Goal: Task Accomplishment & Management: Manage account settings

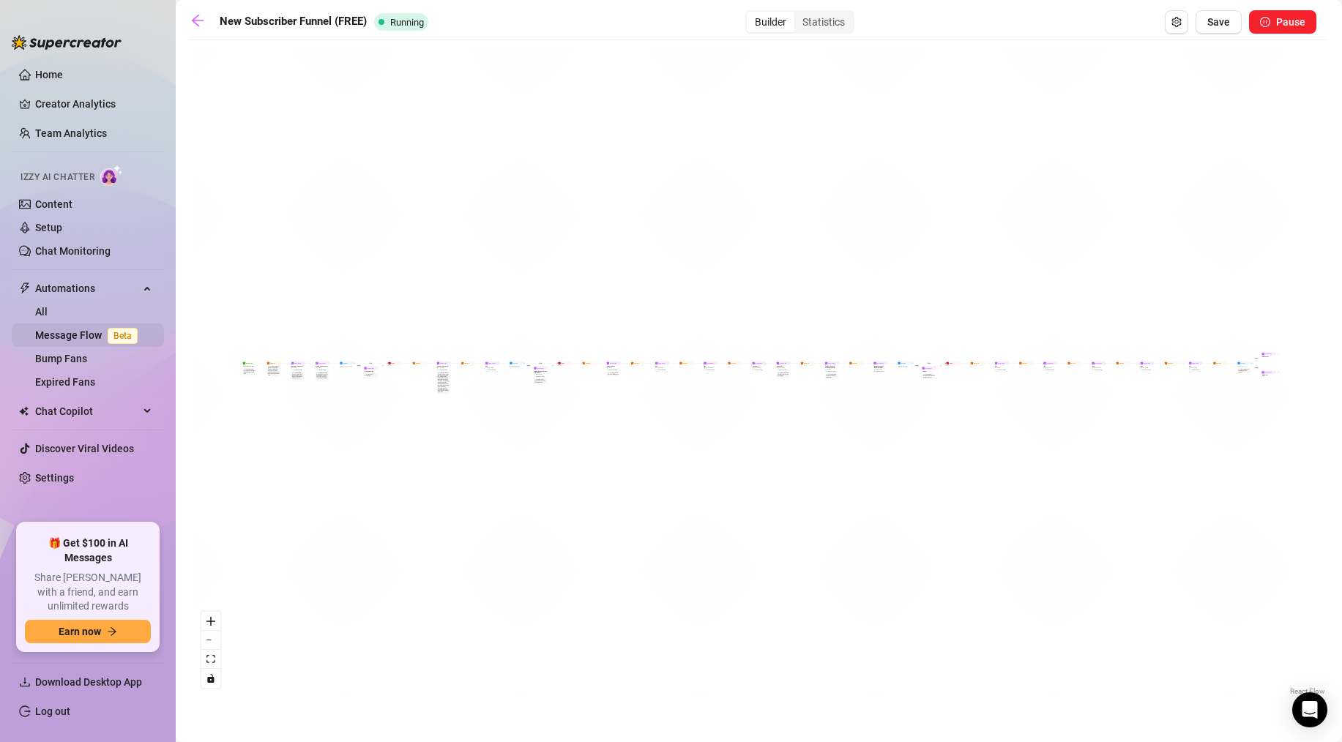
click at [83, 336] on link "Message Flow Beta" at bounding box center [89, 335] width 108 height 12
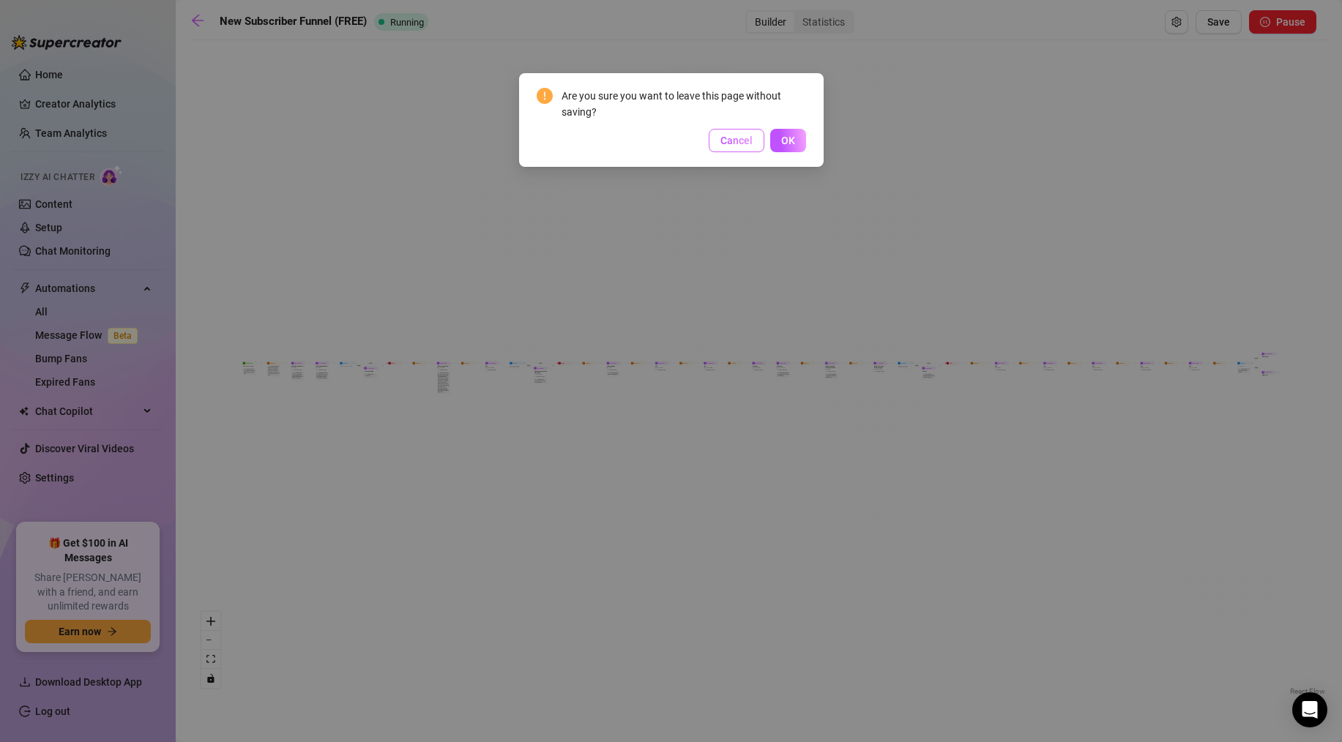
click at [749, 141] on span "Cancel" at bounding box center [736, 141] width 32 height 12
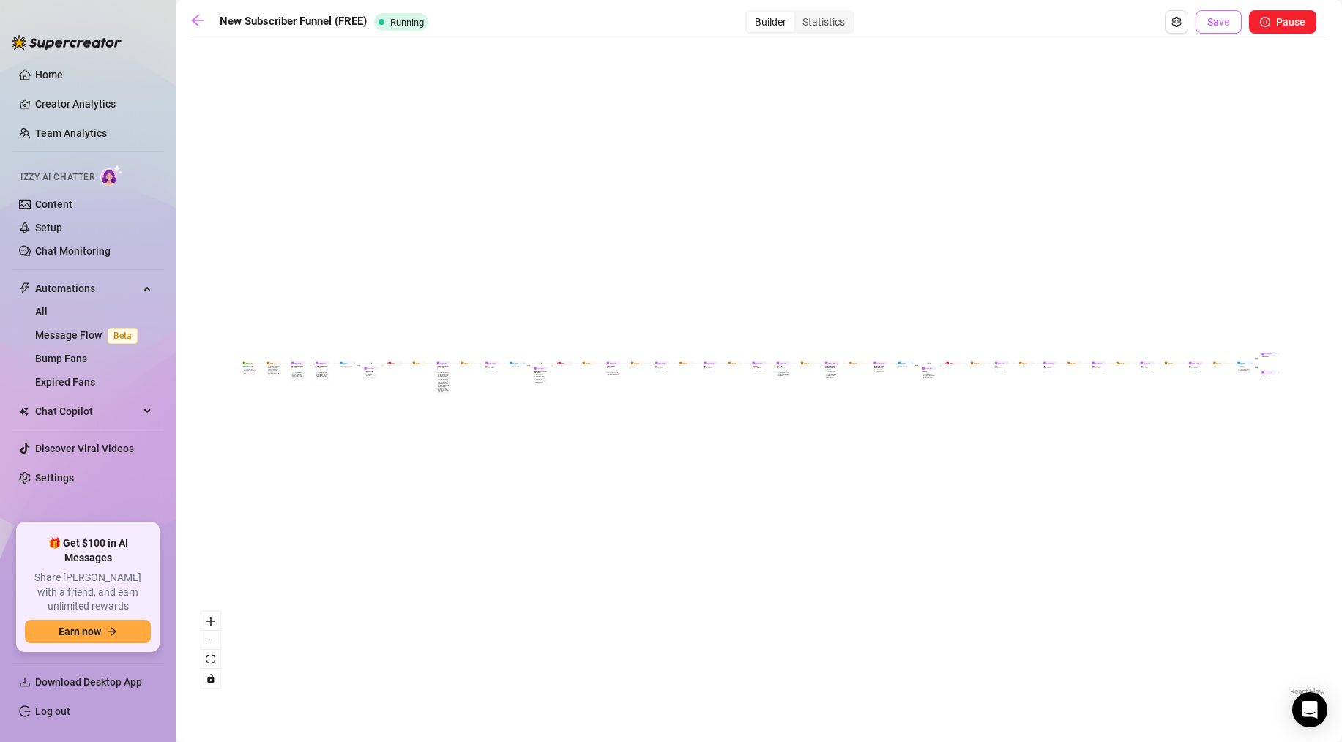
click at [1224, 22] on span "Save" at bounding box center [1218, 22] width 23 height 12
click at [203, 25] on icon "arrow-left" at bounding box center [197, 20] width 15 height 15
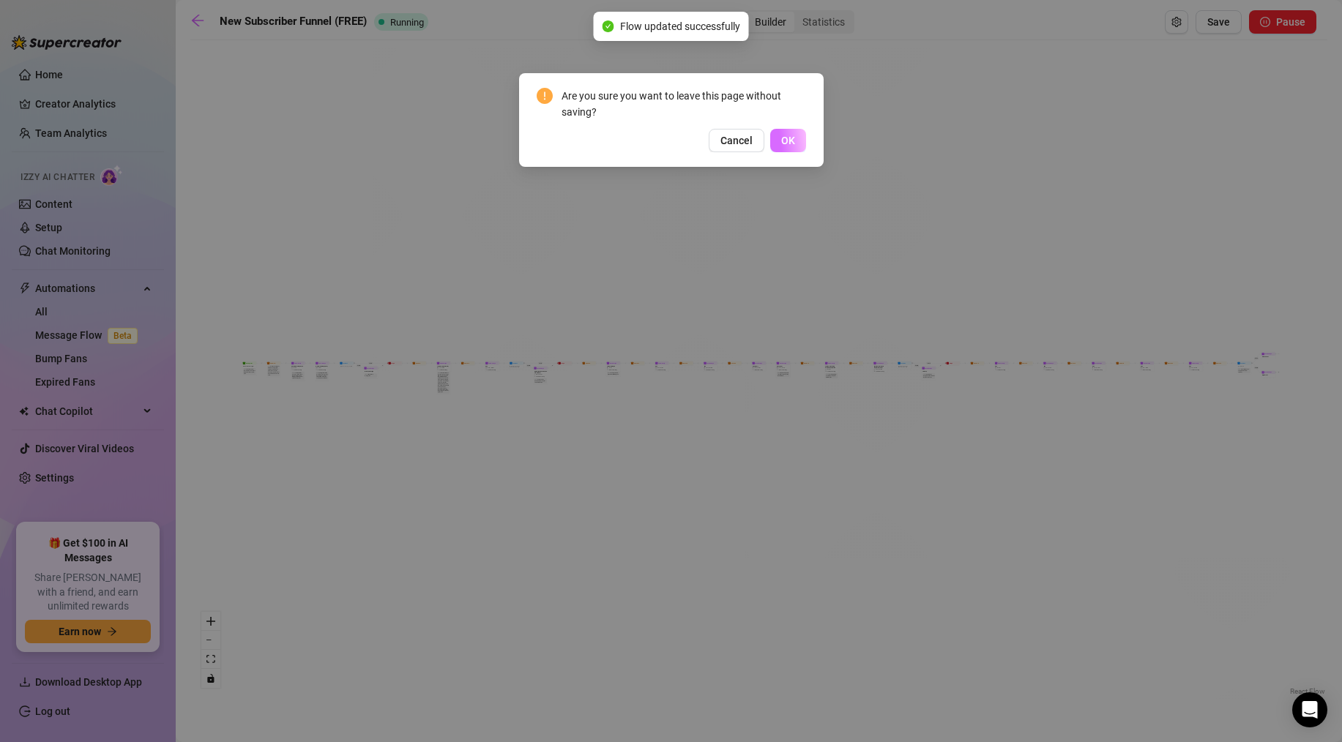
click at [798, 135] on button "OK" at bounding box center [788, 140] width 36 height 23
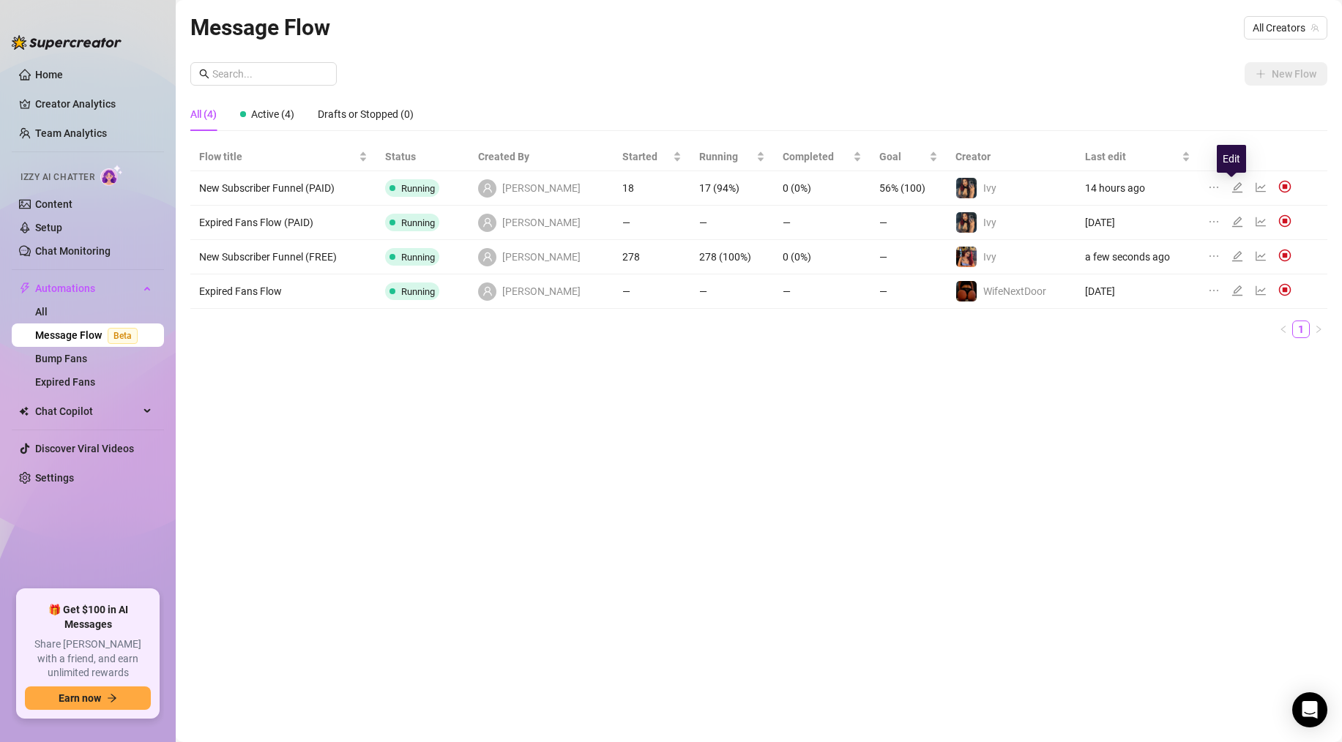
click at [1232, 188] on icon "edit" at bounding box center [1237, 187] width 10 height 10
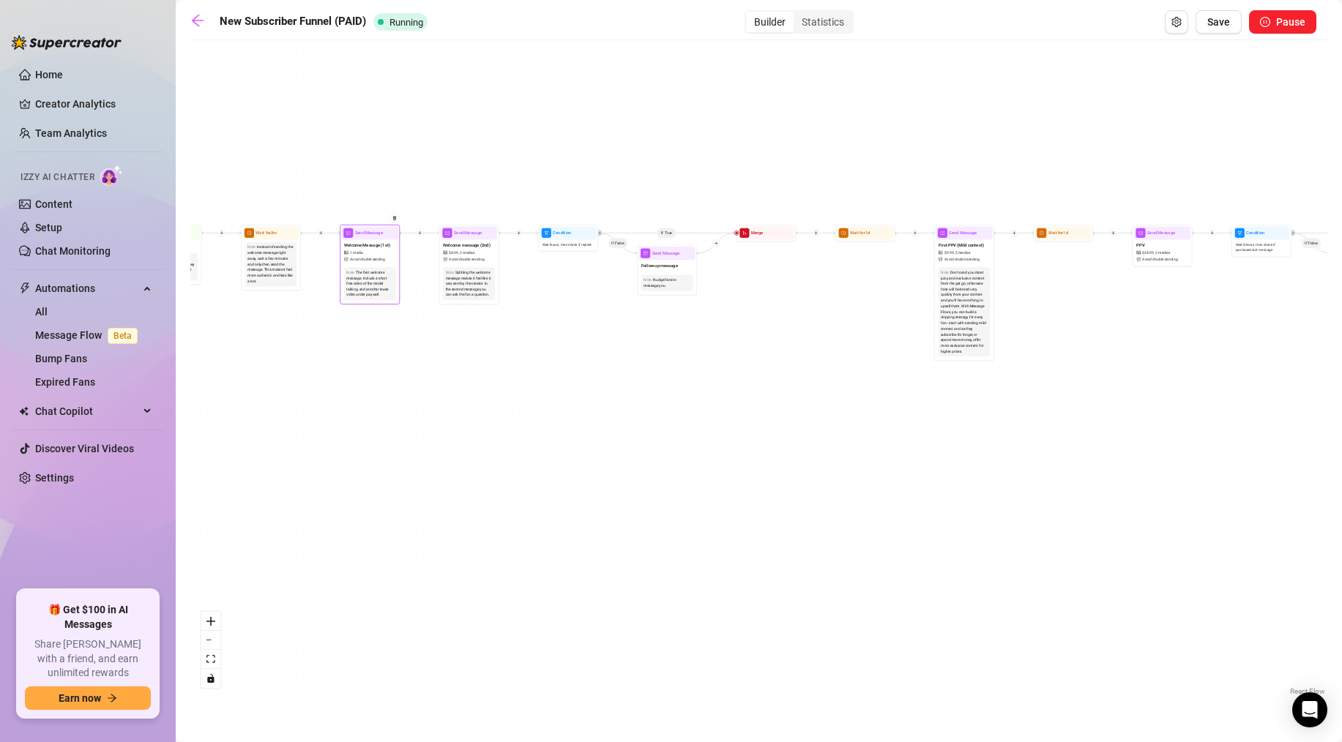
click at [367, 234] on span "Send Message" at bounding box center [369, 233] width 28 height 7
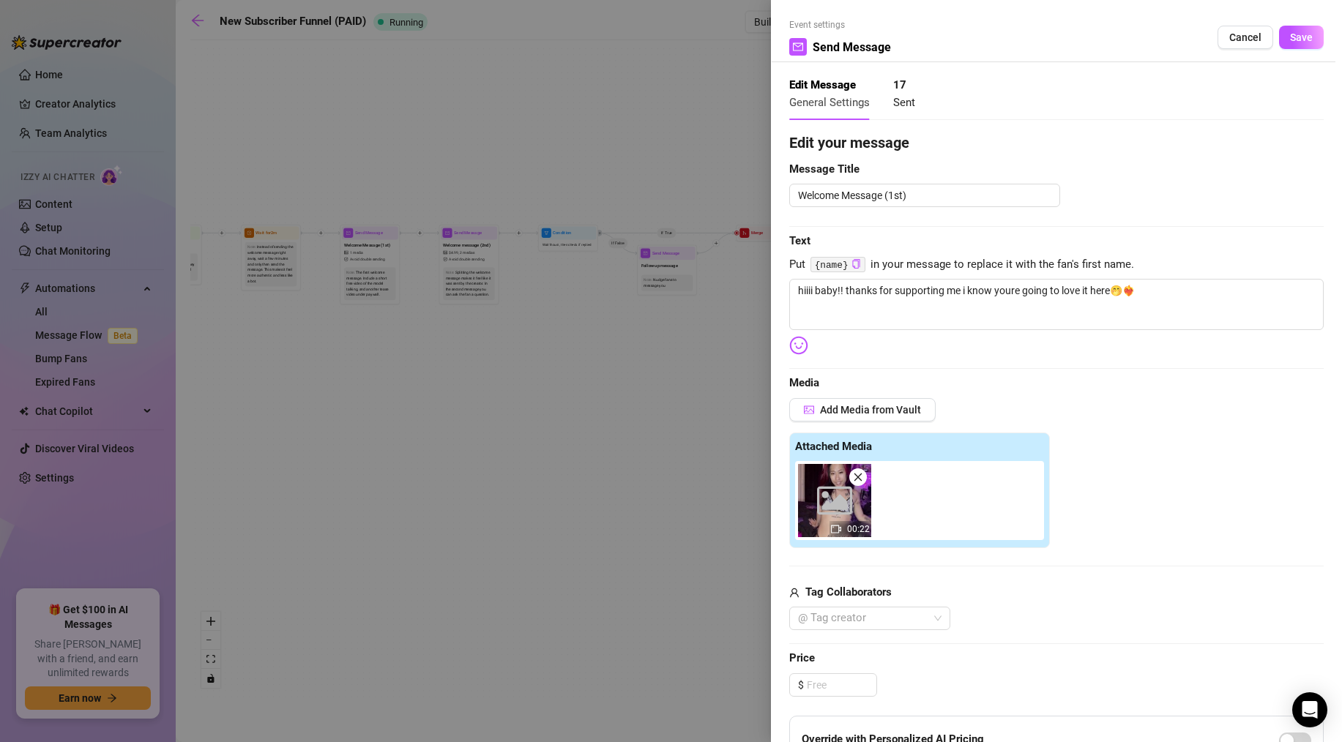
click at [391, 441] on div at bounding box center [671, 371] width 1342 height 742
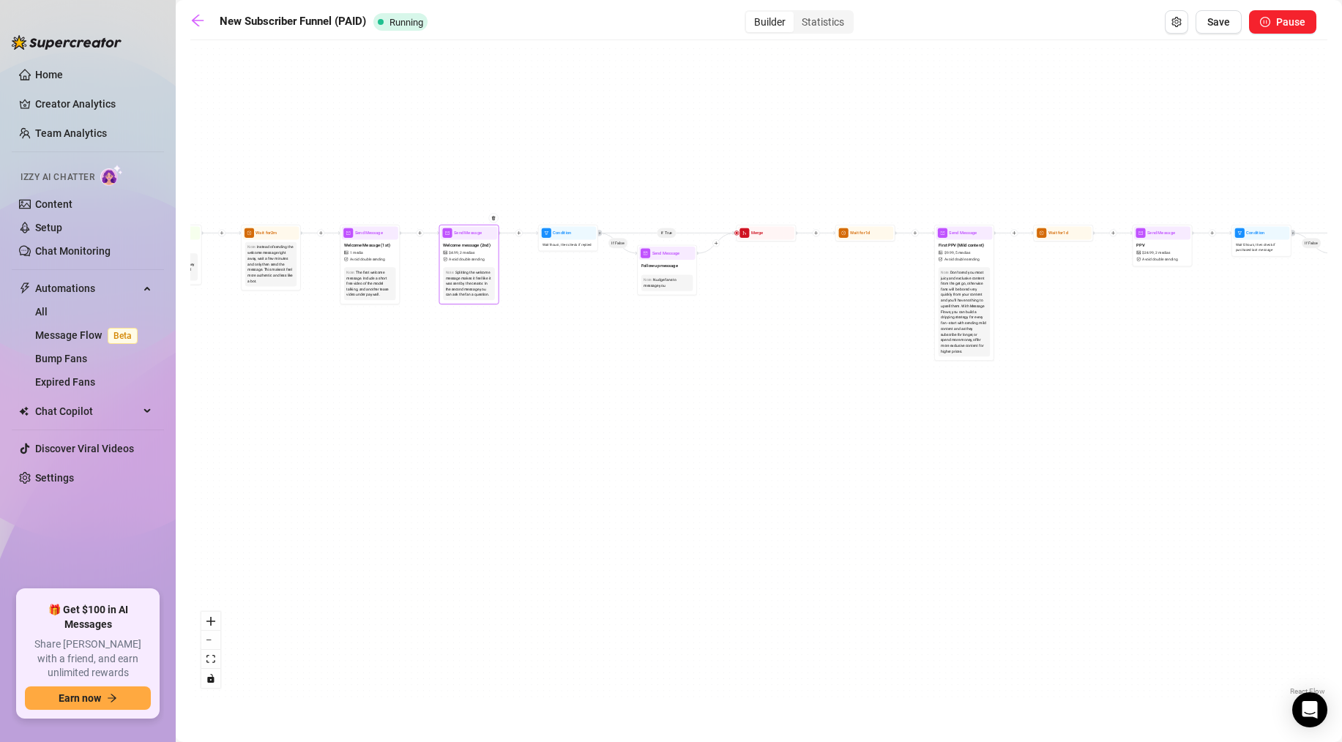
click at [472, 235] on span "Send Message" at bounding box center [468, 233] width 28 height 7
type textarea "heres a sneak peek into how i like to play with myself🤭hope you decide to join …"
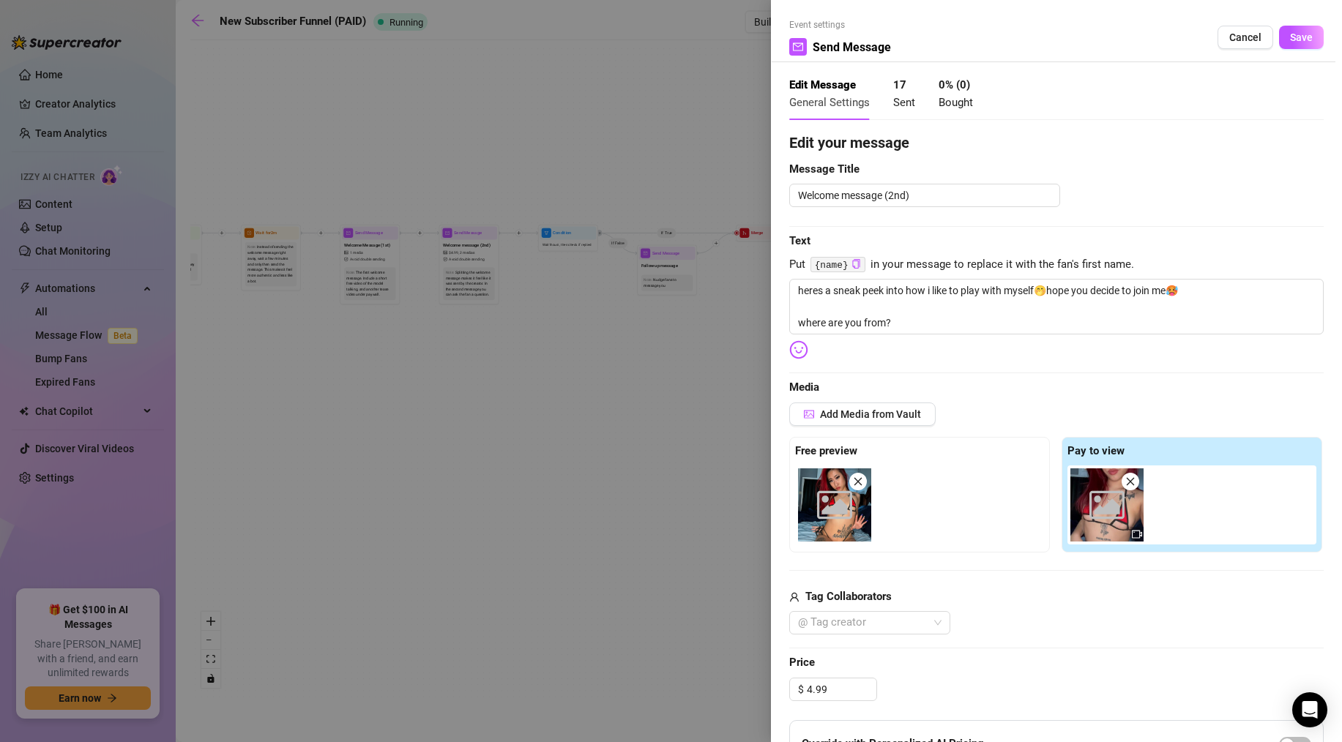
click at [510, 377] on div at bounding box center [671, 371] width 1342 height 742
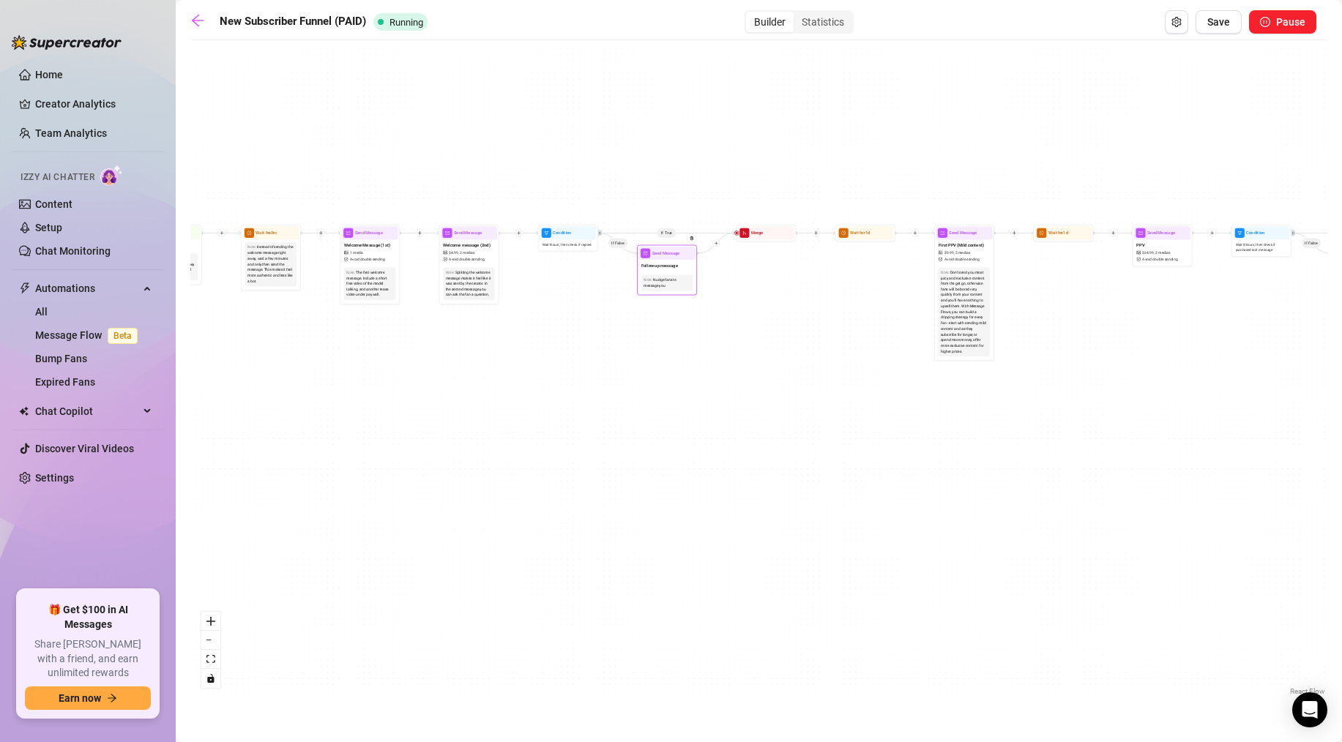
click at [666, 258] on div "Send Message" at bounding box center [667, 253] width 56 height 13
type textarea "hi baby just checking in on you🥰wryd rn?"
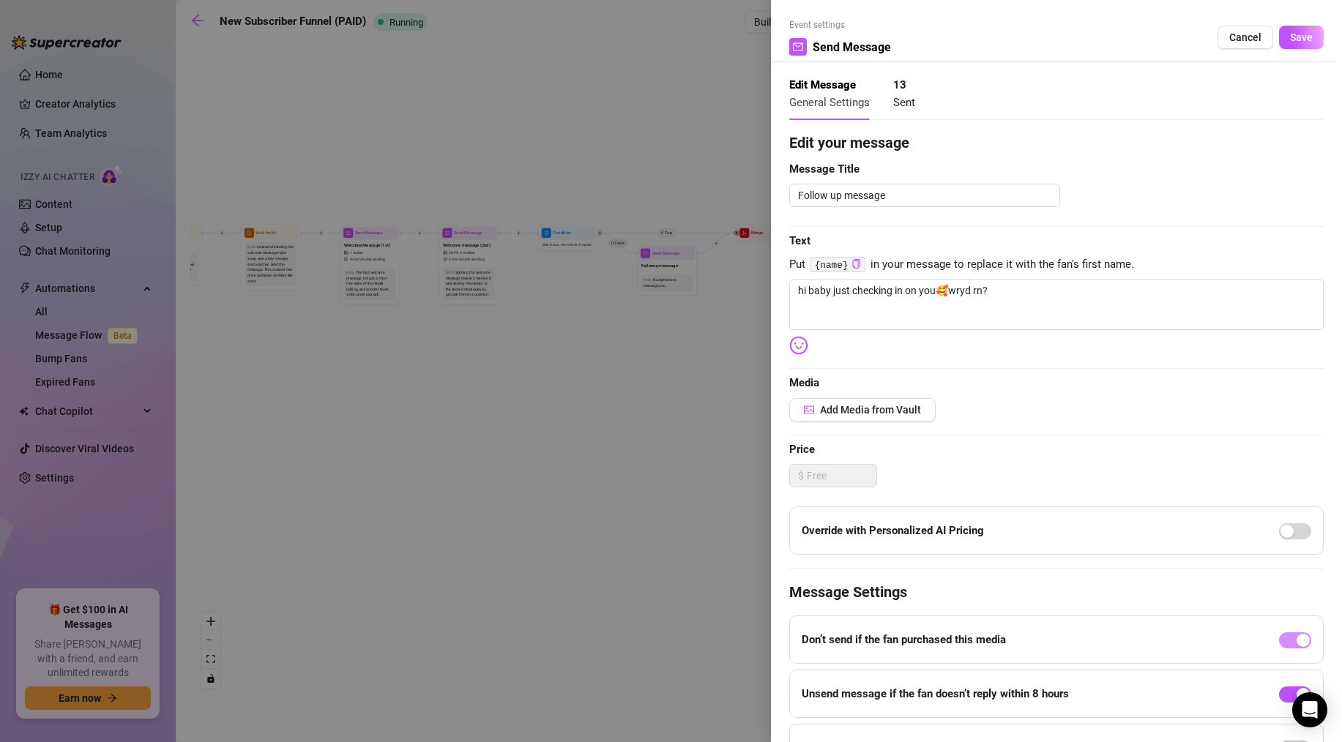
click at [560, 400] on div at bounding box center [671, 371] width 1342 height 742
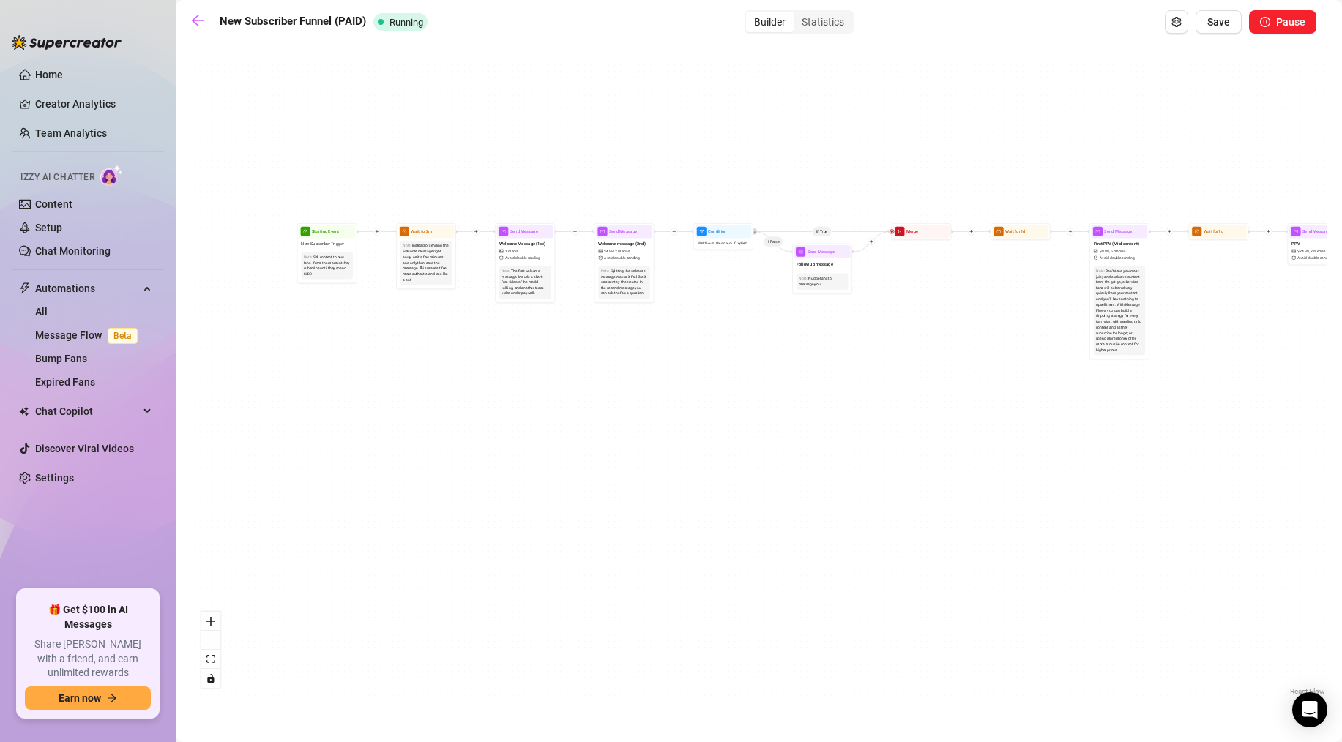
drag, startPoint x: 272, startPoint y: 363, endPoint x: 400, endPoint y: 357, distance: 128.2
click at [400, 357] on div "If True If True If True If False If False If False If True If False Merge Merge…" at bounding box center [758, 373] width 1137 height 651
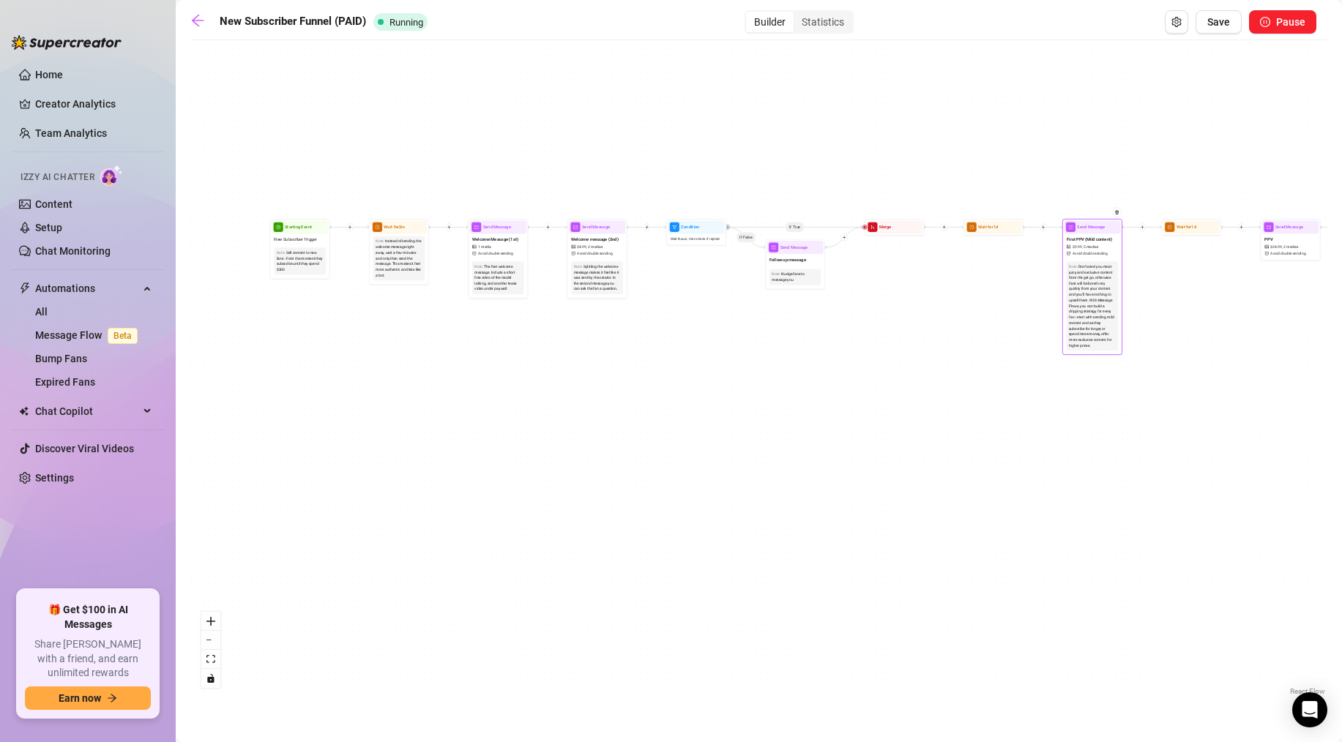
click at [1096, 228] on span "Send Message" at bounding box center [1091, 227] width 28 height 7
type textarea "really love the way my body looks in these❤️‍🔥what do you think?🥰"
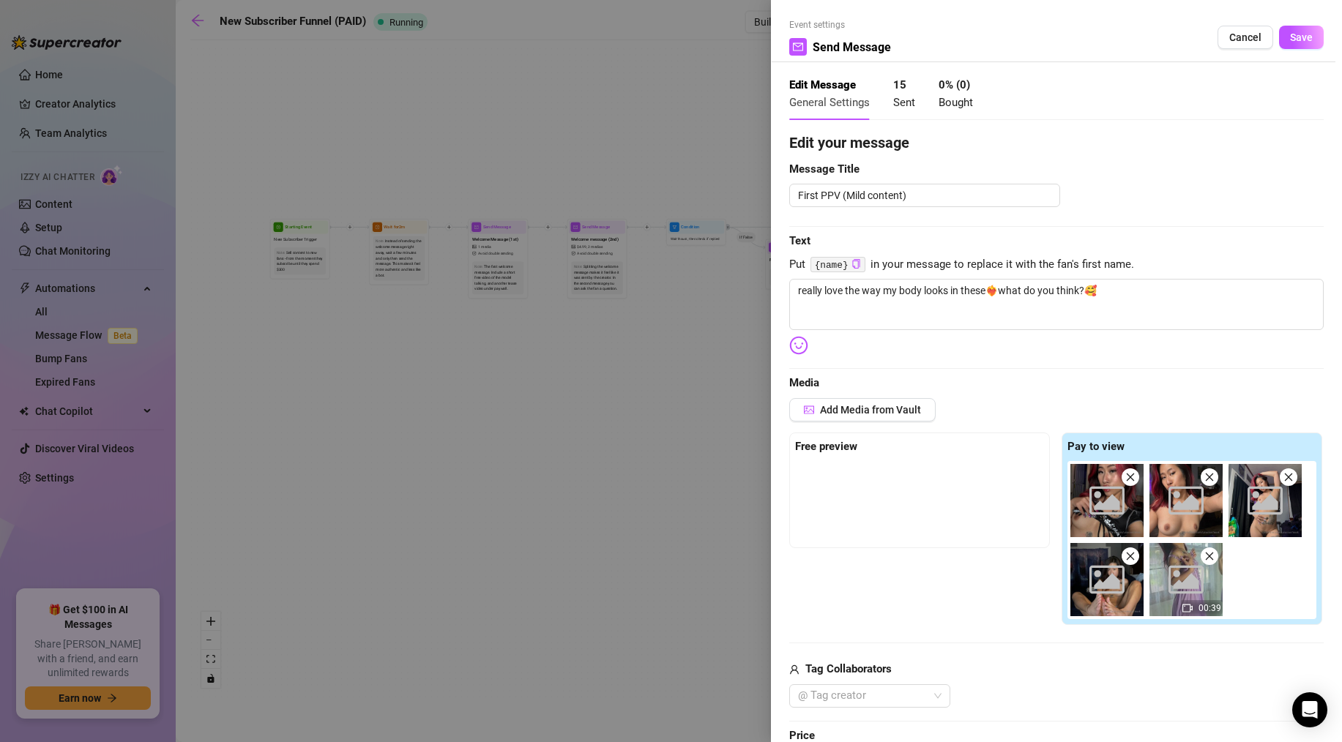
click at [700, 356] on div at bounding box center [671, 371] width 1342 height 742
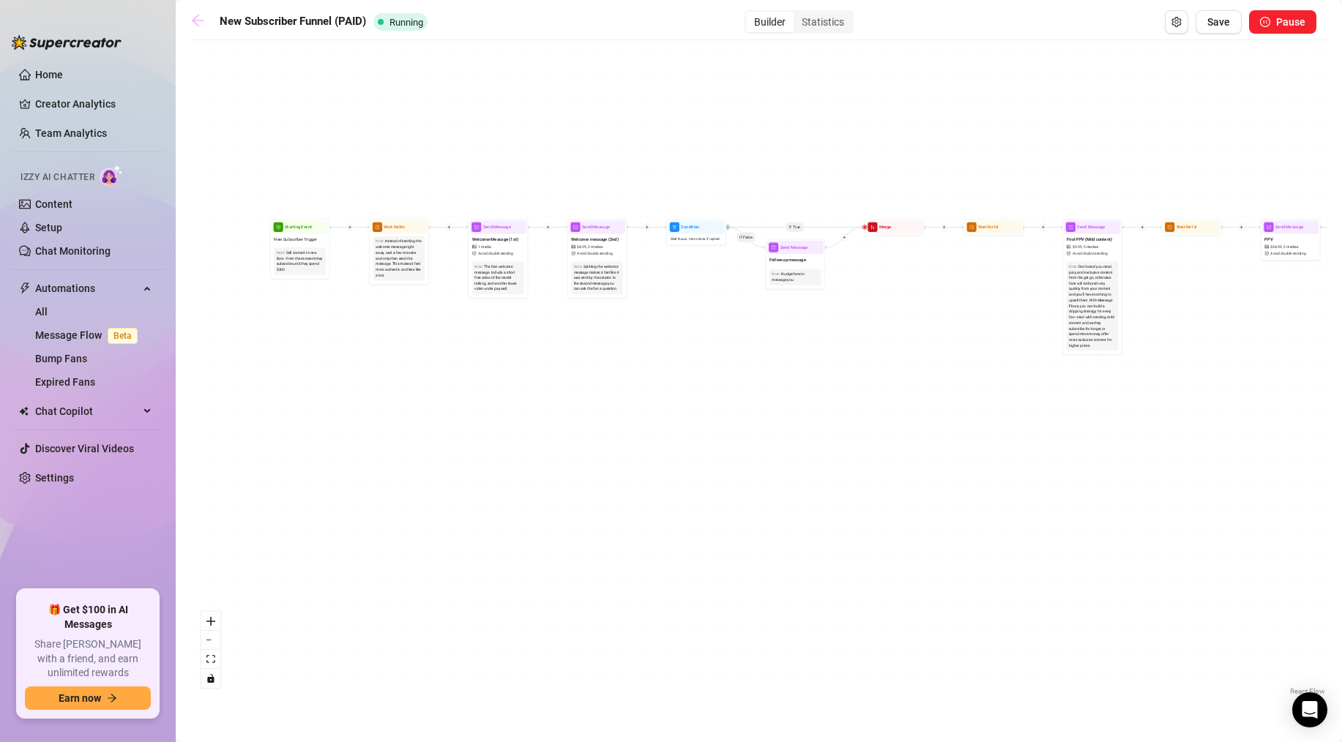
click at [203, 25] on icon "arrow-left" at bounding box center [197, 20] width 15 height 15
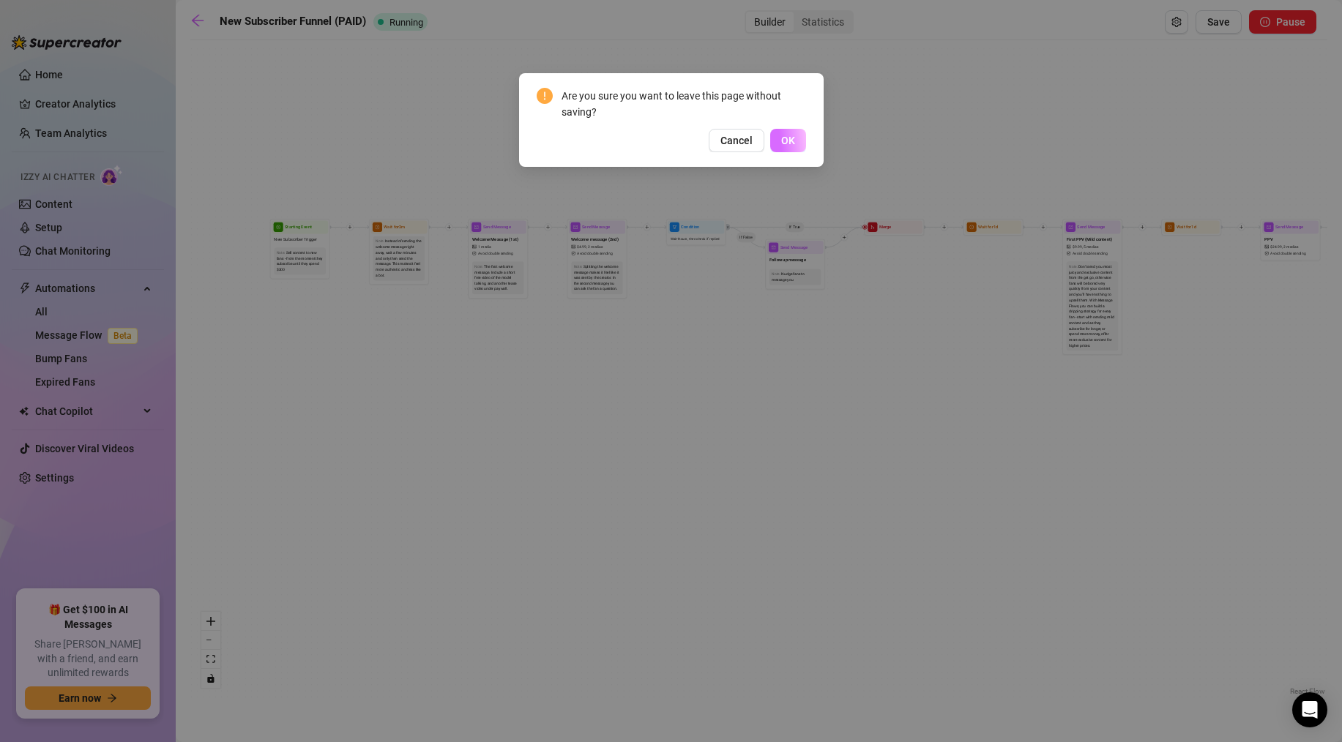
click at [777, 143] on button "OK" at bounding box center [788, 140] width 36 height 23
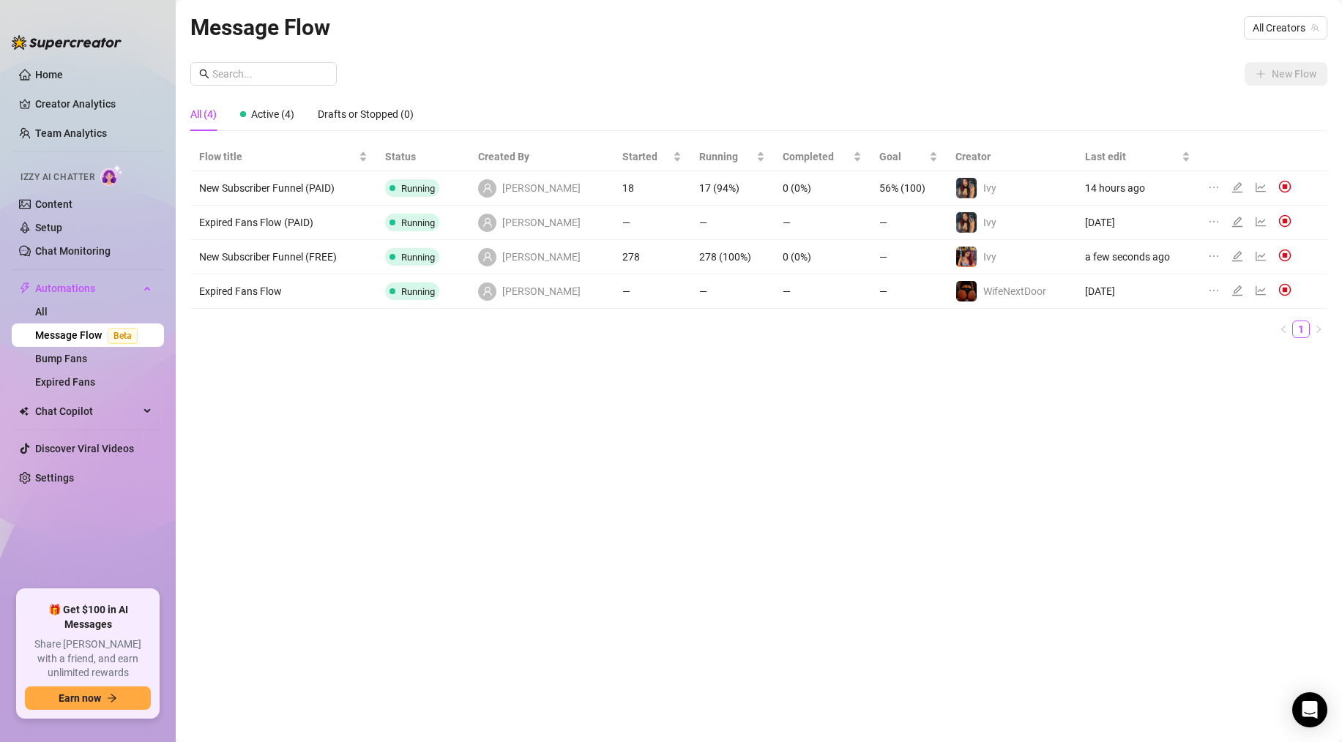
click at [1231, 253] on icon "edit" at bounding box center [1237, 256] width 12 height 12
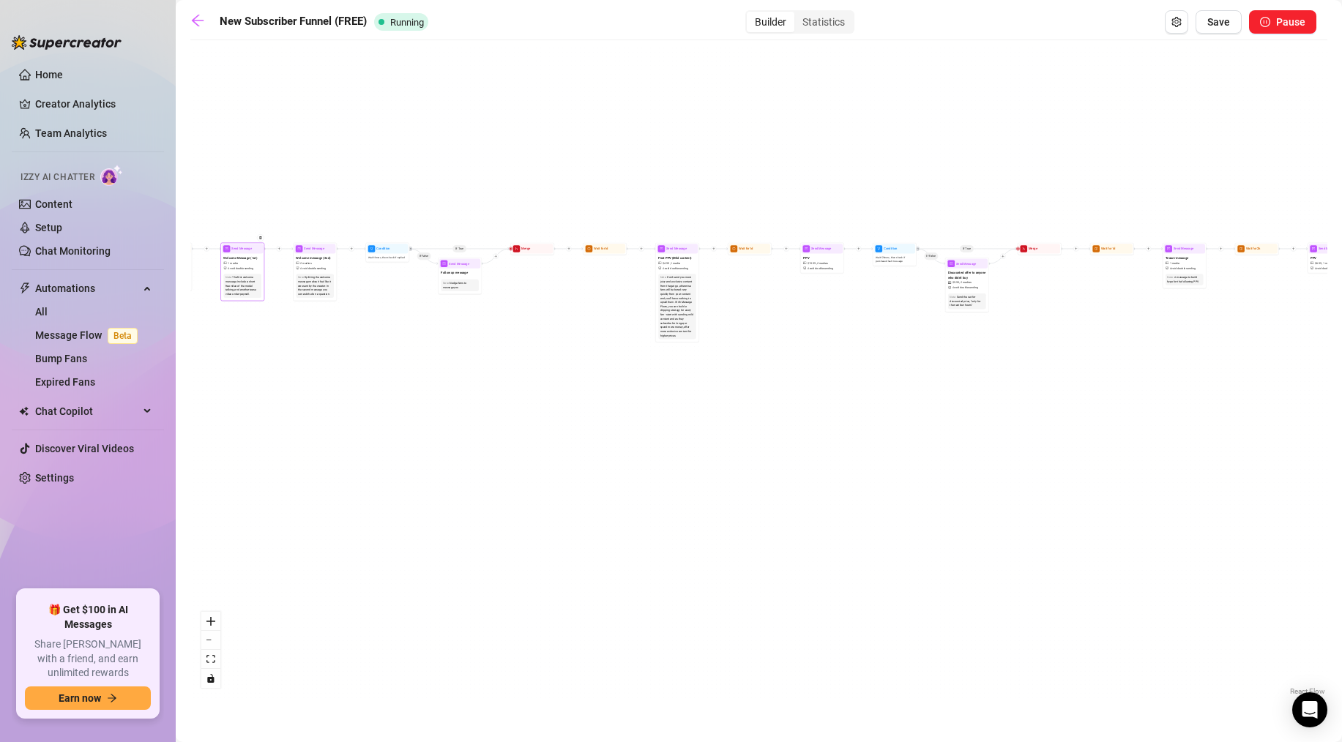
click at [236, 256] on span "Welcome Message (1st)" at bounding box center [240, 257] width 34 height 5
type textarea "thanks for being here baby, dont forget to check out my vip exclusive page wher…"
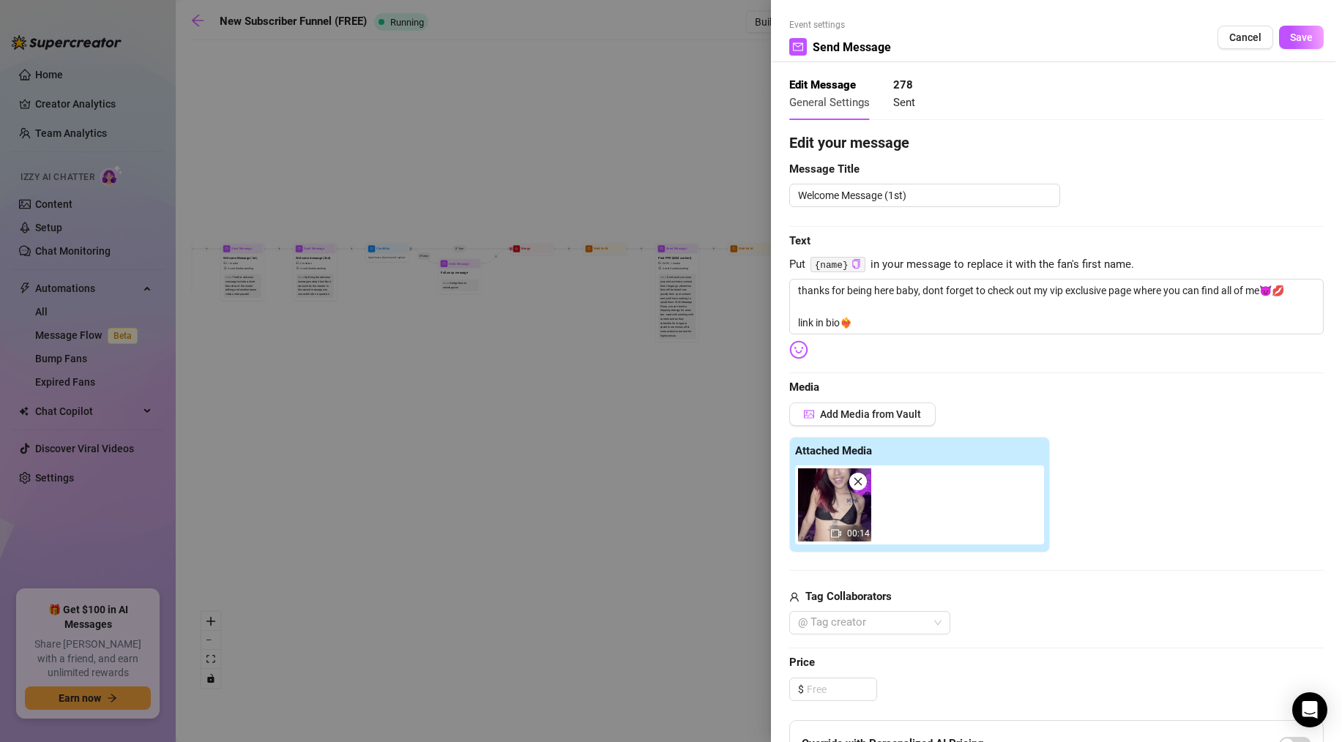
click at [337, 377] on div at bounding box center [671, 371] width 1342 height 742
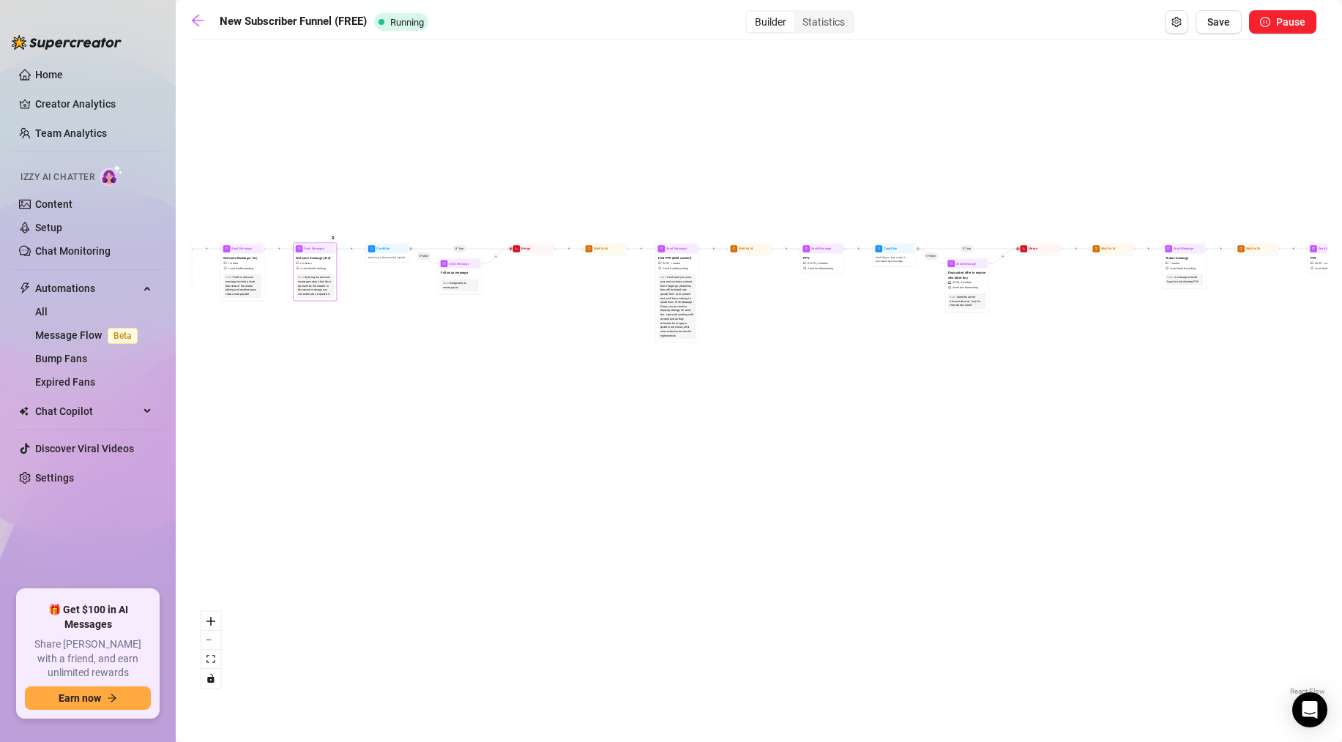
click at [320, 255] on span "Welcome message (2nd)" at bounding box center [313, 257] width 34 height 5
type textarea "want to see a sneak peak into how i play with myself on my vip?😈link in bio for…"
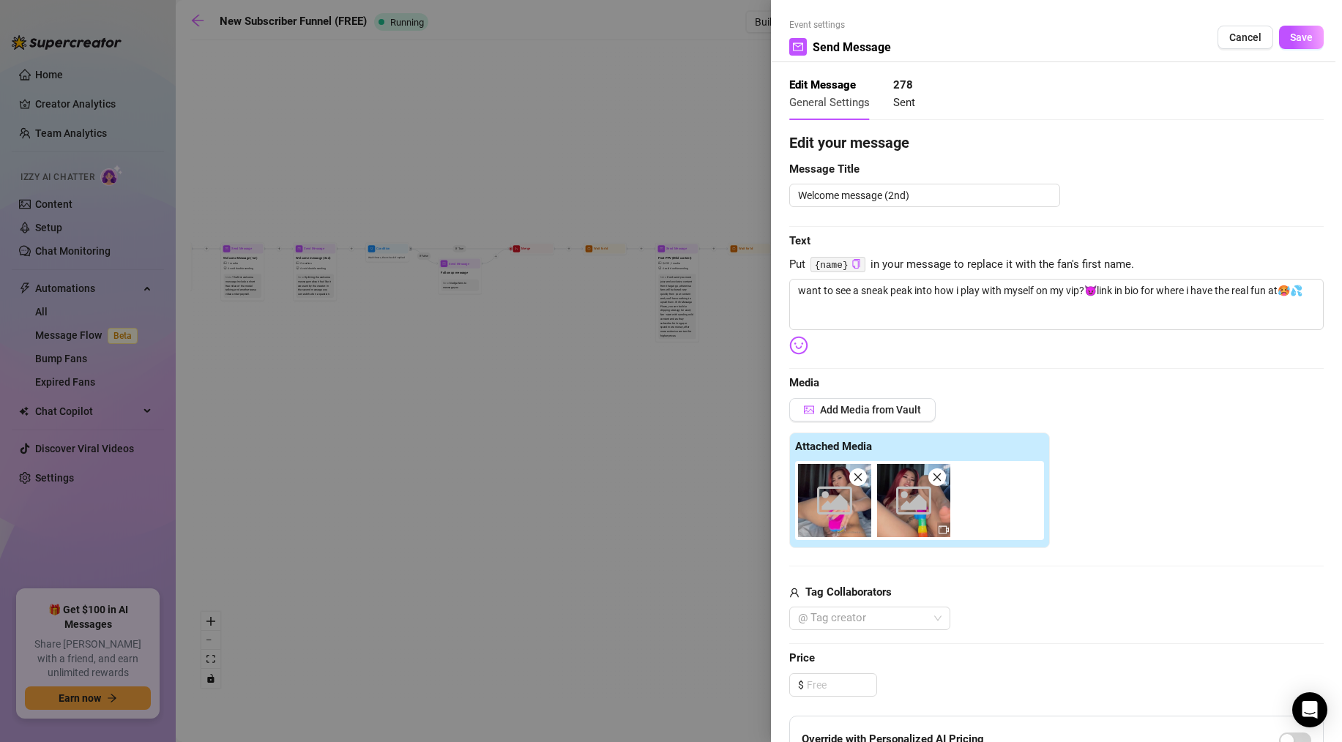
click at [393, 330] on div at bounding box center [671, 371] width 1342 height 742
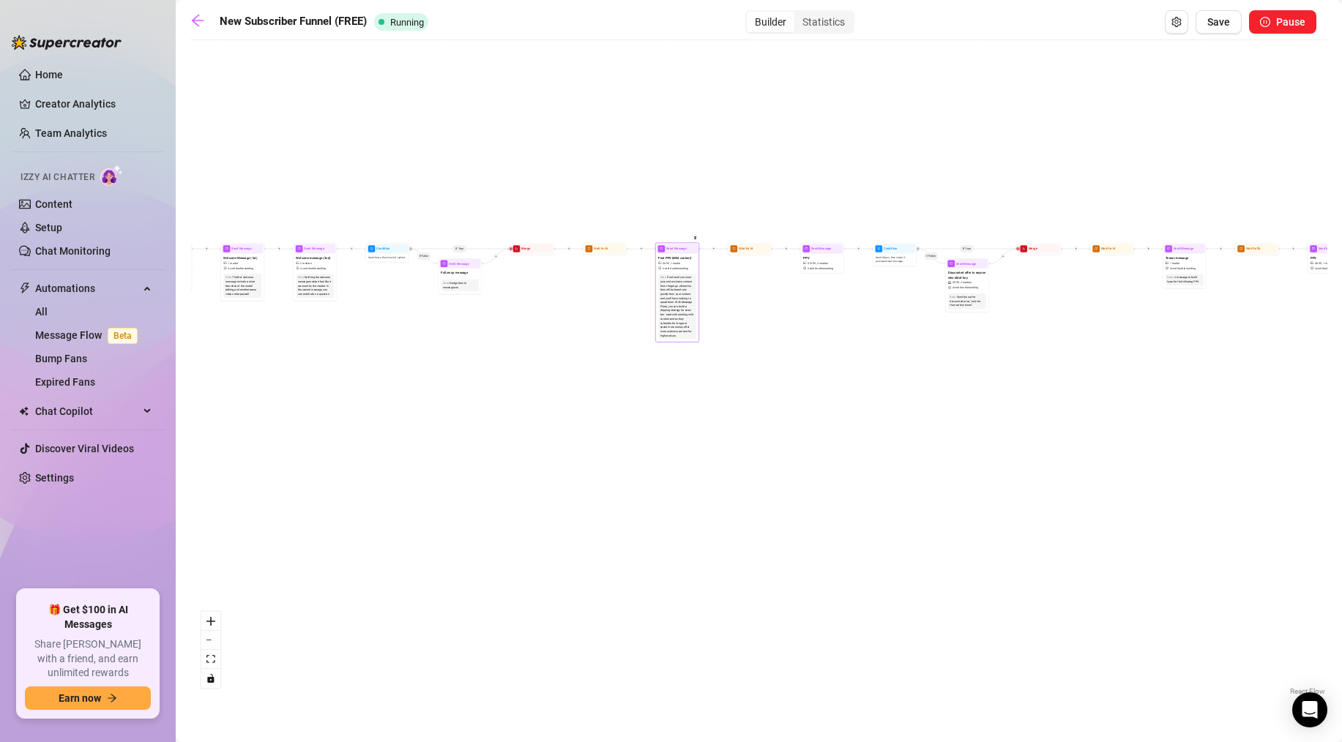
click at [681, 247] on span "Send Message" at bounding box center [676, 249] width 20 height 5
type textarea "just got out of the shower and thought i looked good, what do you think?💦❤️‍🔥 l…"
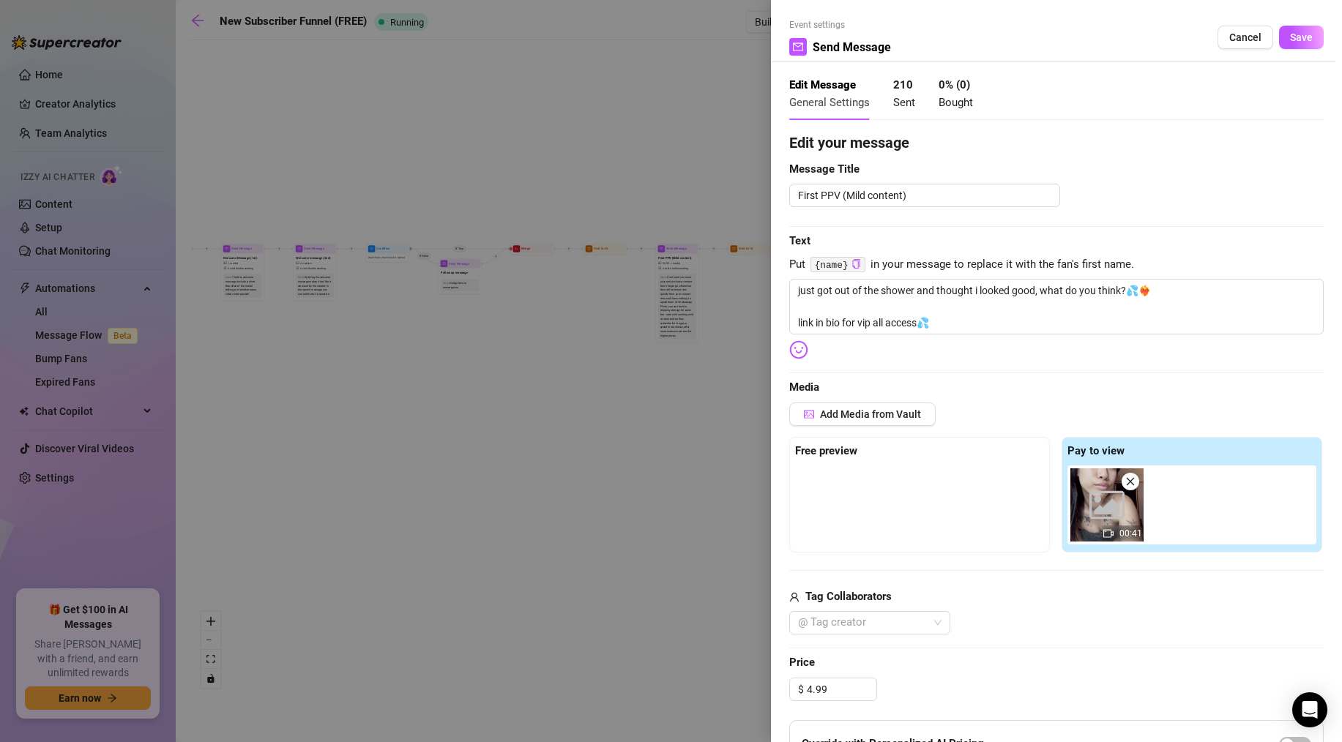
click at [534, 347] on div at bounding box center [671, 371] width 1342 height 742
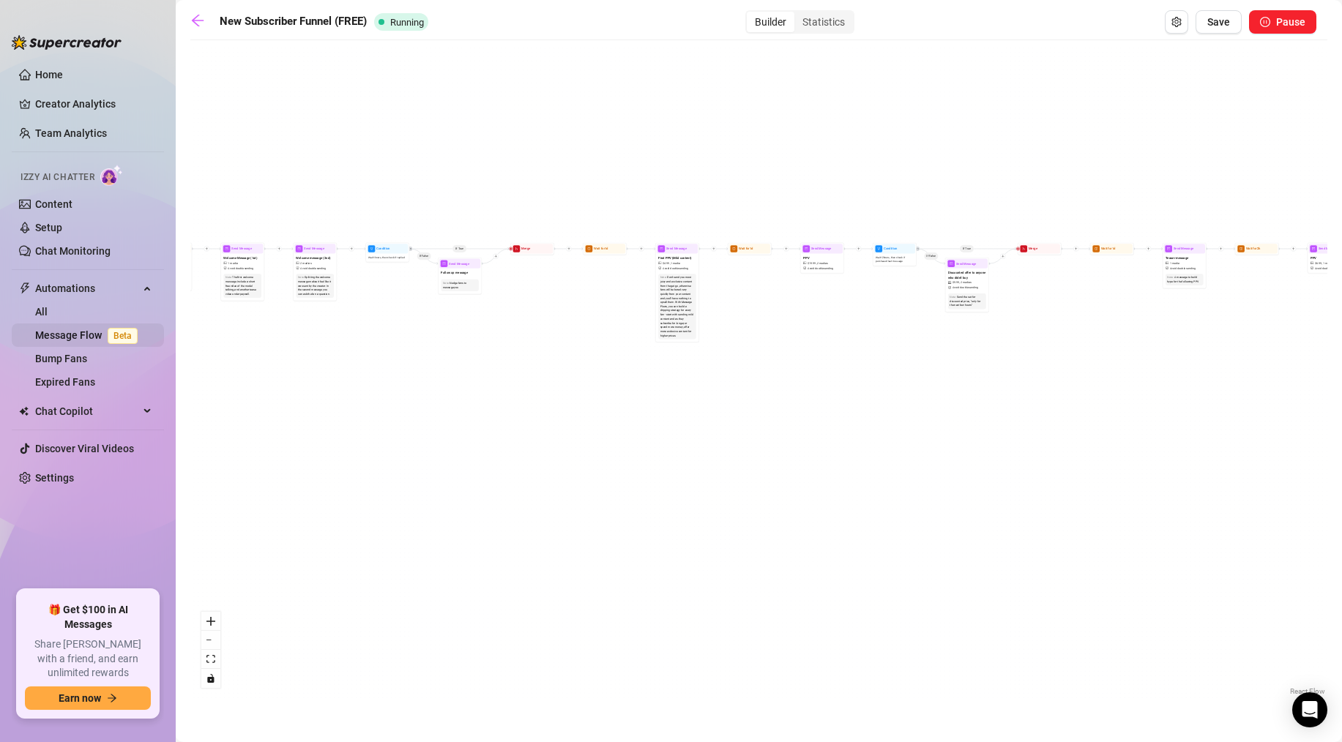
click at [81, 337] on link "Message Flow Beta" at bounding box center [89, 335] width 108 height 12
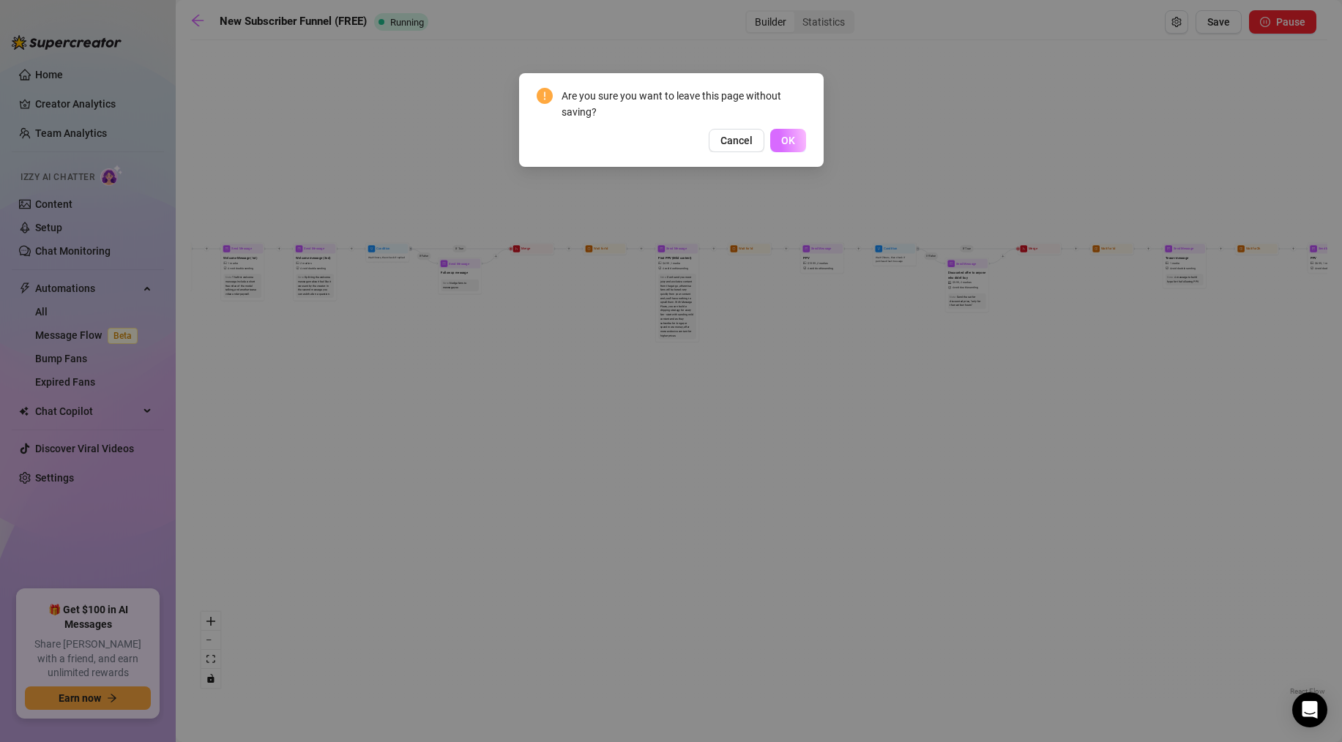
click at [779, 135] on button "OK" at bounding box center [788, 140] width 36 height 23
